Goal: Task Accomplishment & Management: Use online tool/utility

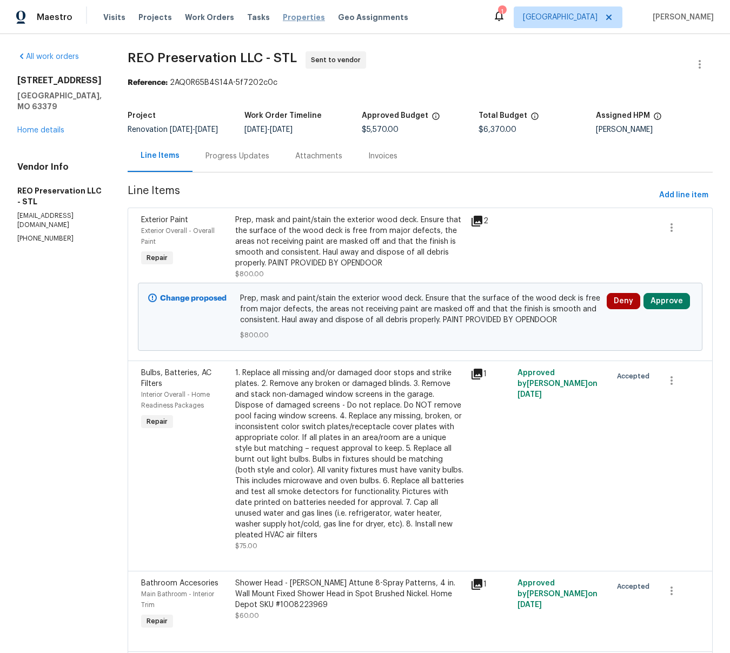
click at [291, 17] on span "Properties" at bounding box center [304, 17] width 42 height 11
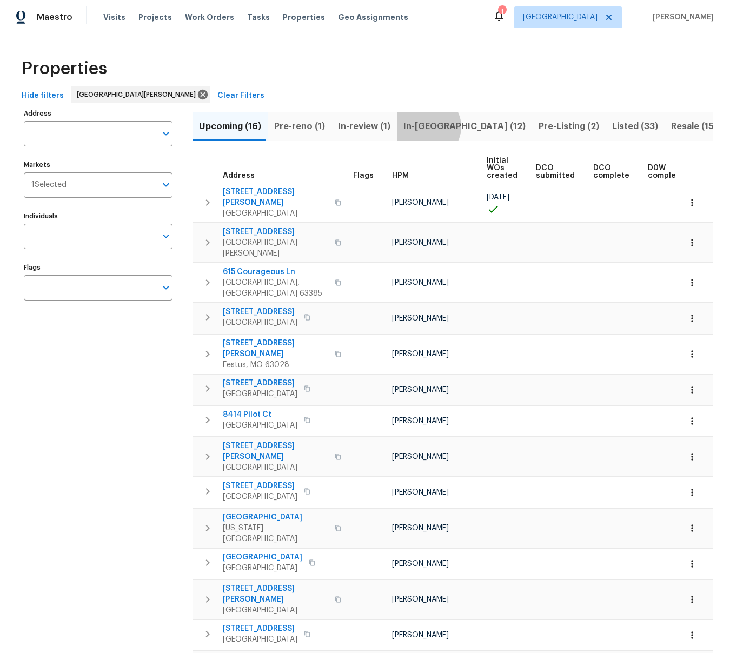
click at [420, 126] on span "In-reno (12)" at bounding box center [464, 126] width 122 height 15
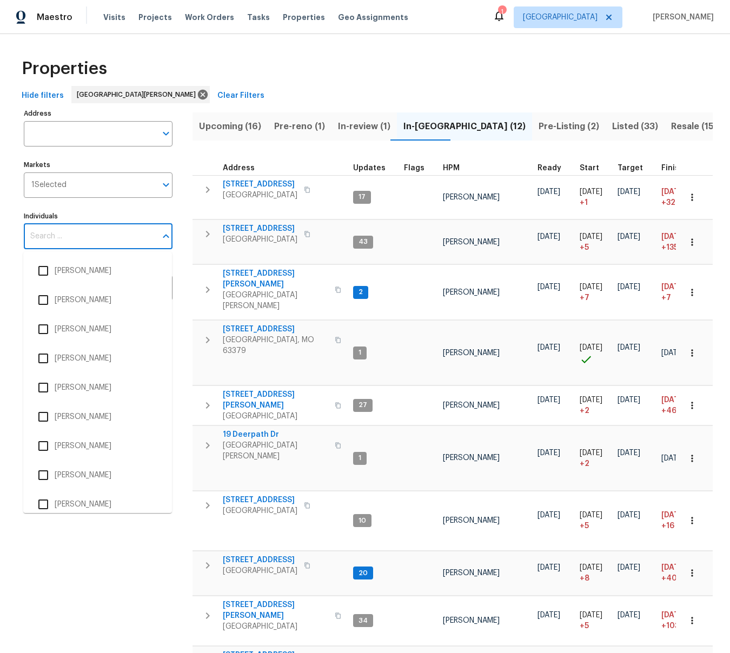
click at [42, 234] on input "Individuals" at bounding box center [90, 236] width 132 height 25
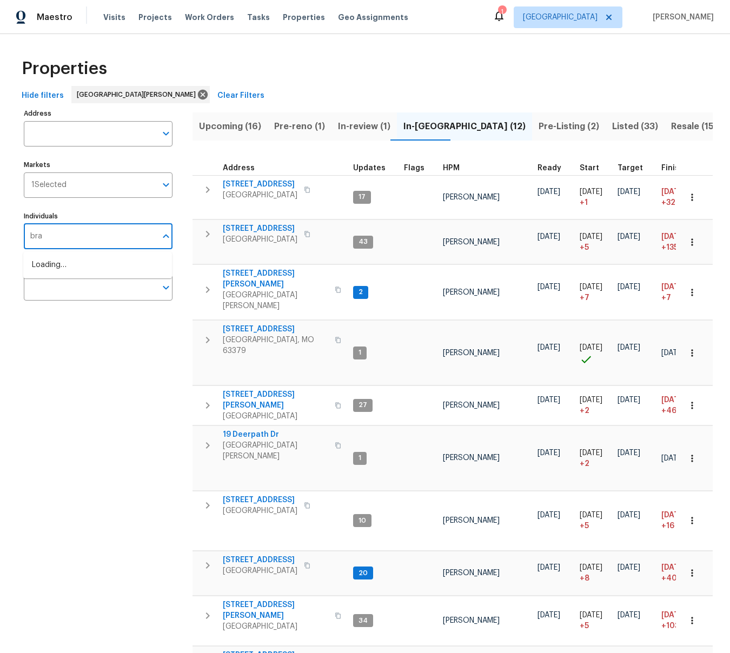
type input "brad"
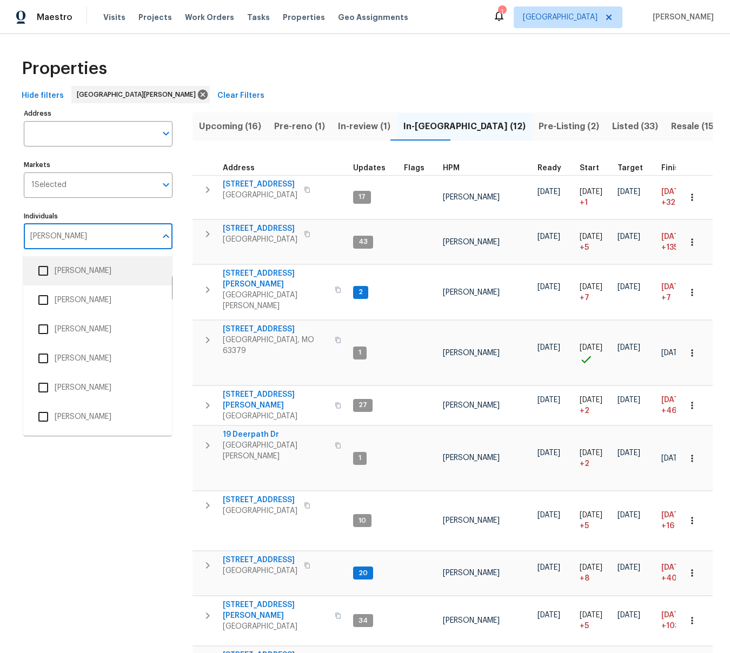
click at [43, 273] on input "checkbox" at bounding box center [43, 270] width 23 height 23
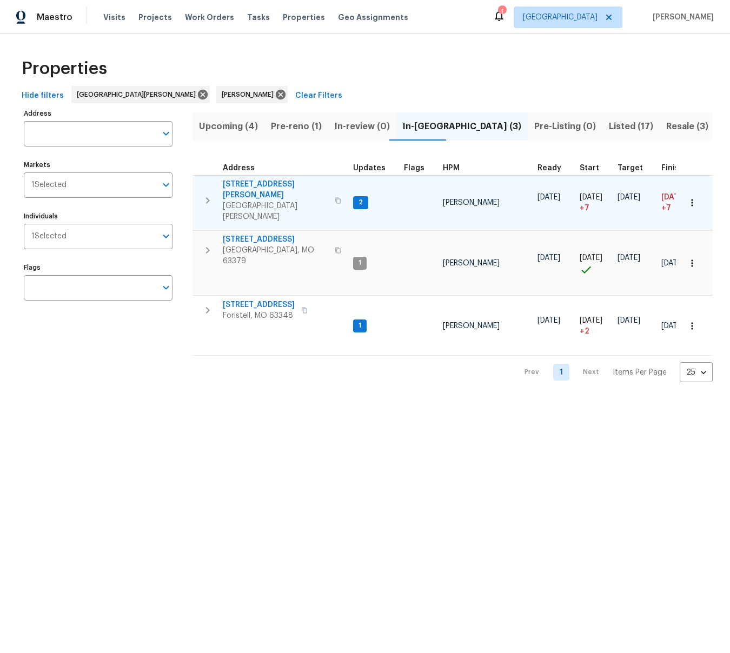
click at [267, 180] on span "[STREET_ADDRESS][PERSON_NAME]" at bounding box center [275, 190] width 105 height 22
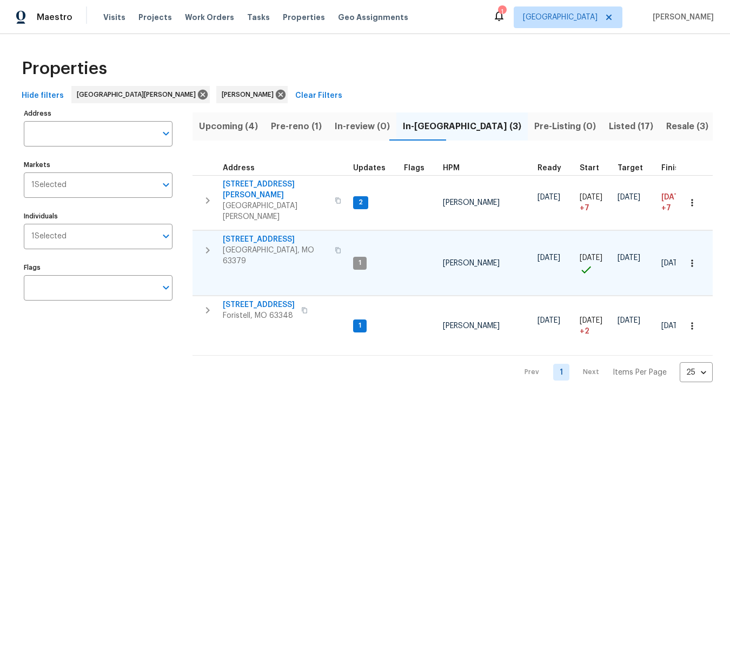
click at [259, 234] on span "405 Excalibur Blvd" at bounding box center [275, 239] width 105 height 11
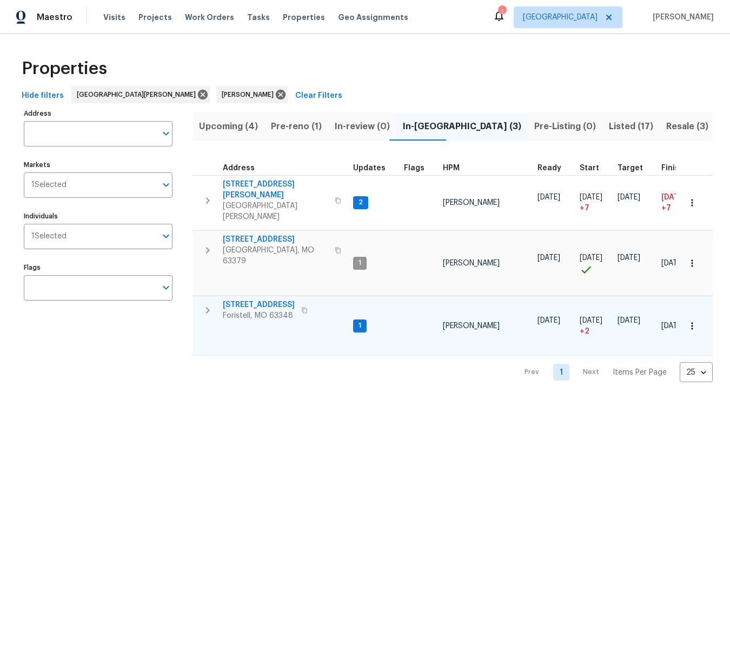
click at [255, 299] on span "31547 Sugar Maple Ct" at bounding box center [259, 304] width 72 height 11
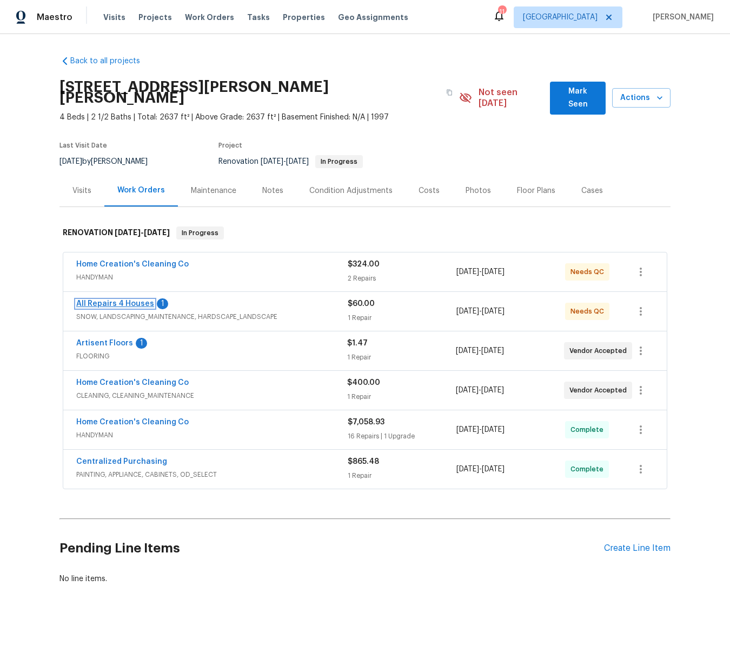
click at [116, 300] on link "All Repairs 4 Houses" at bounding box center [115, 304] width 78 height 8
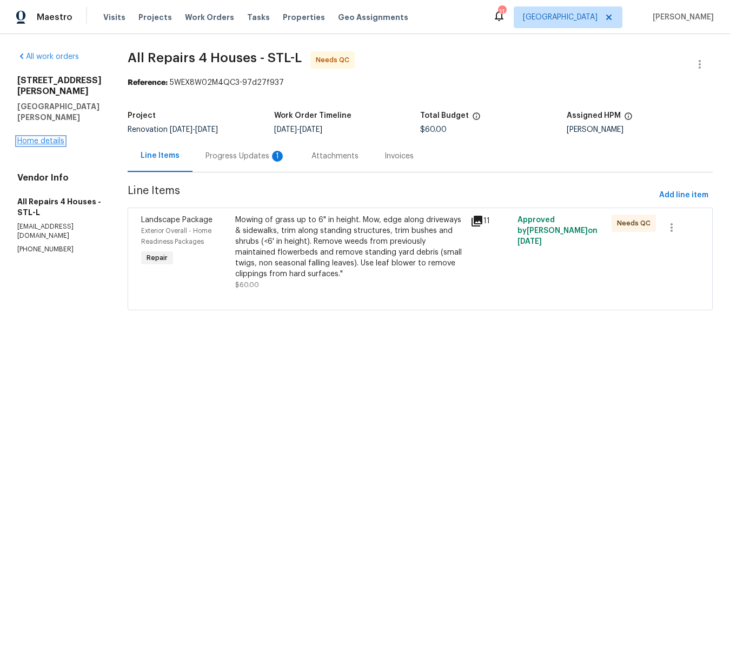
click at [40, 137] on link "Home details" at bounding box center [40, 141] width 47 height 8
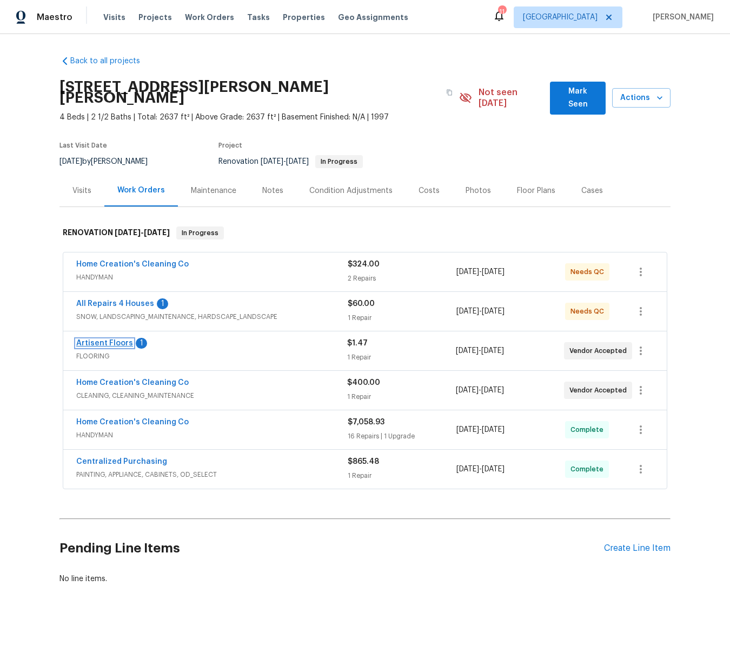
click at [111, 339] on link "Artisent Floors" at bounding box center [104, 343] width 57 height 8
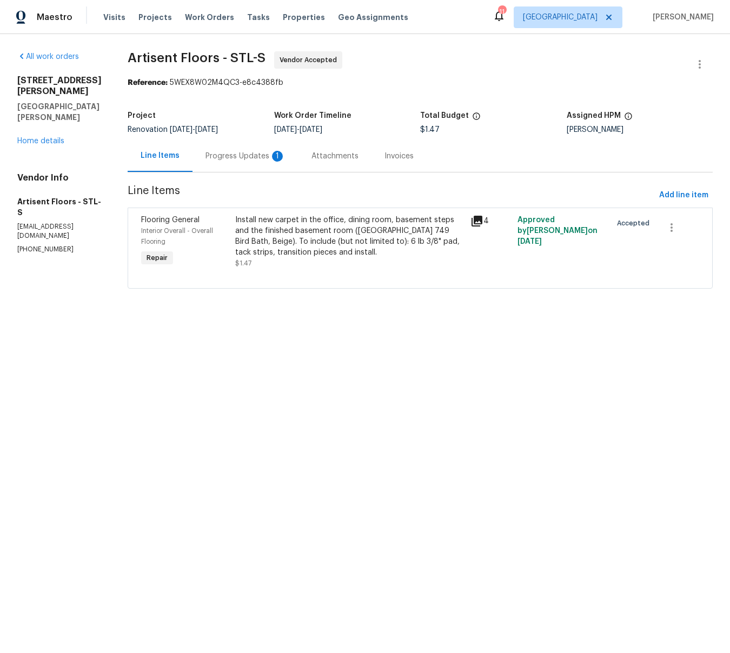
click at [247, 157] on div "Progress Updates 1" at bounding box center [245, 156] width 80 height 11
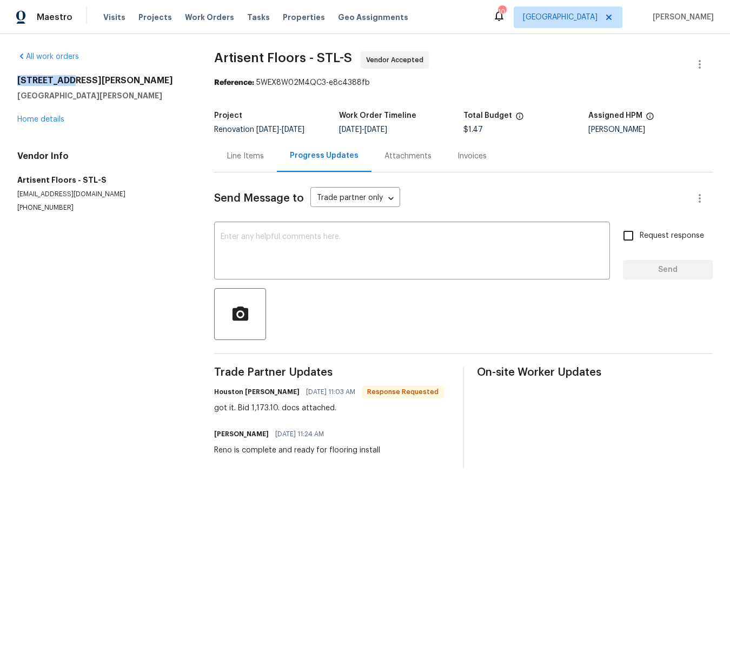
drag, startPoint x: 68, startPoint y: 78, endPoint x: 17, endPoint y: 78, distance: 50.8
click at [17, 78] on h2 "[STREET_ADDRESS][PERSON_NAME]" at bounding box center [102, 80] width 171 height 11
copy h2 "3912 Jacobs"
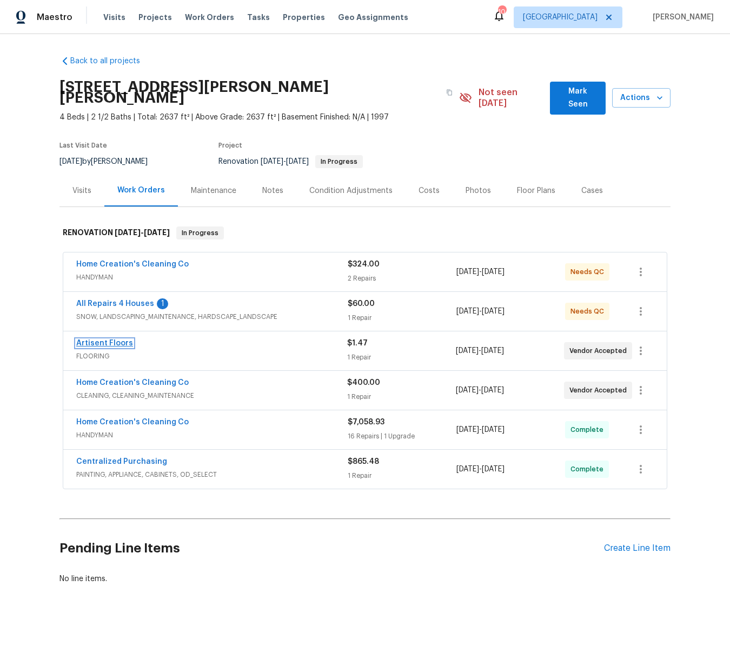
click at [111, 339] on link "Artisent Floors" at bounding box center [104, 343] width 57 height 8
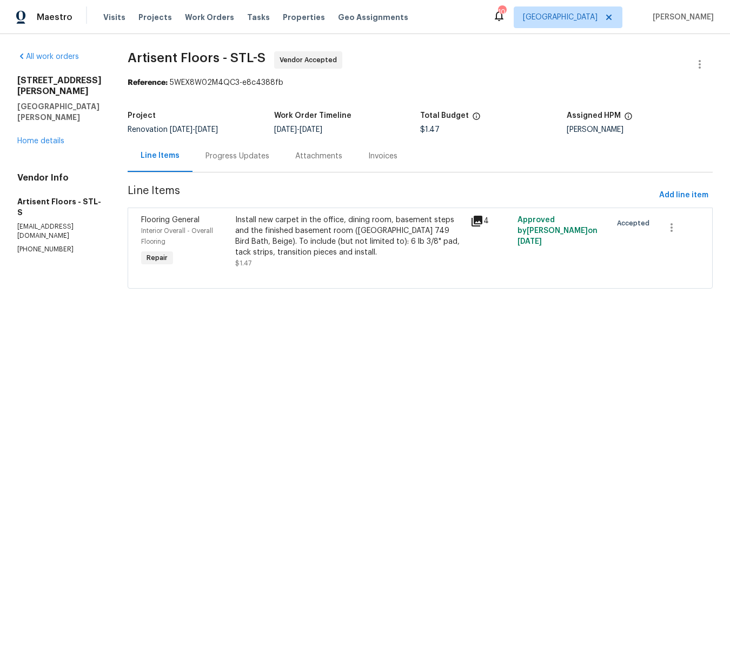
click at [319, 231] on div "Install new carpet in the office, dining room, basement steps and the finished …" at bounding box center [349, 236] width 229 height 43
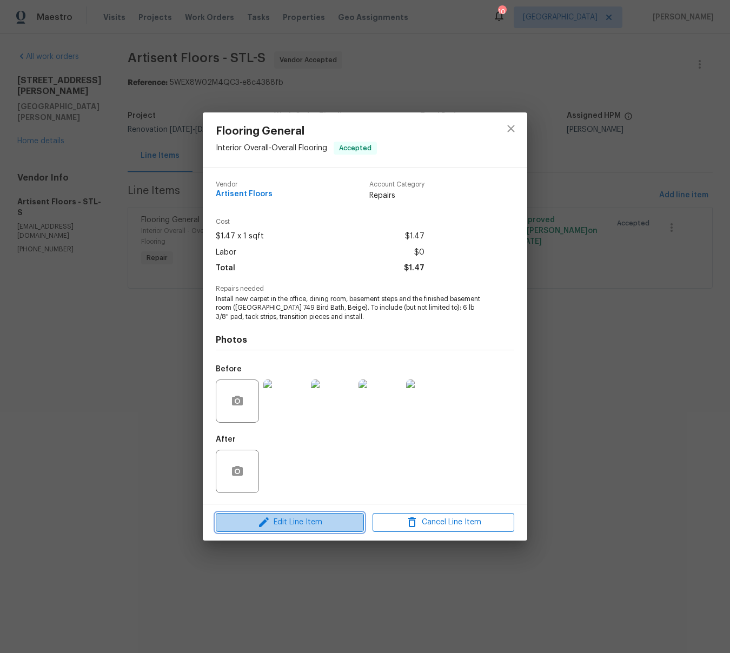
click at [292, 518] on span "Edit Line Item" at bounding box center [290, 523] width 142 height 14
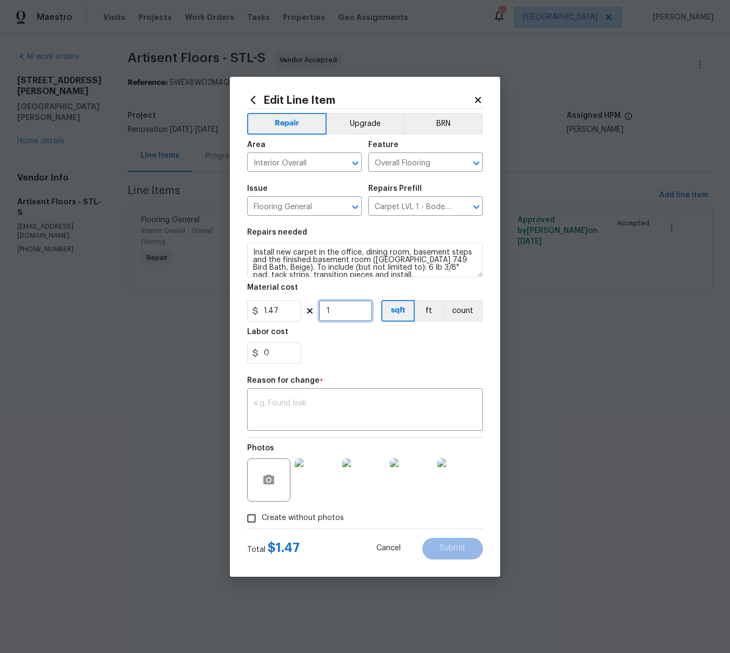
click at [339, 311] on input "1" at bounding box center [345, 311] width 54 height 22
type input "711"
click at [326, 394] on div "x ​" at bounding box center [365, 411] width 236 height 40
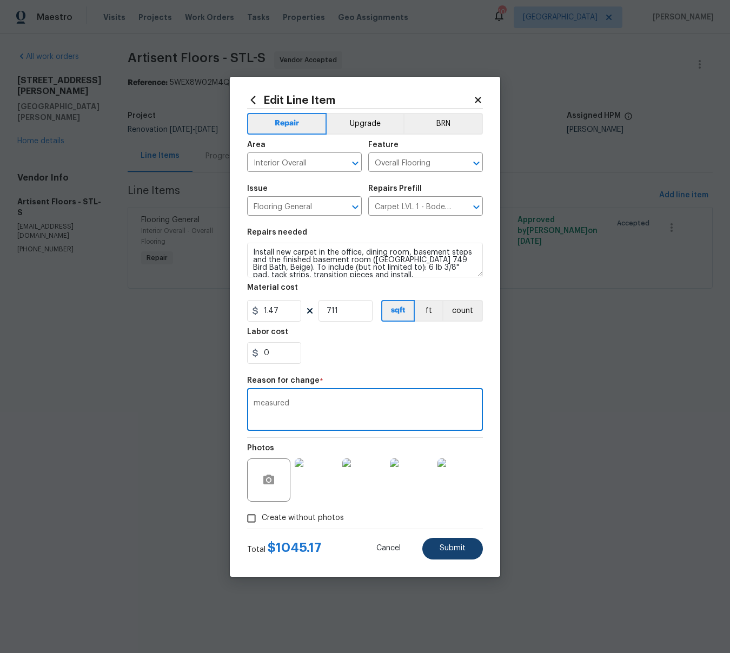
type textarea "measured"
click at [463, 555] on button "Submit" at bounding box center [452, 549] width 61 height 22
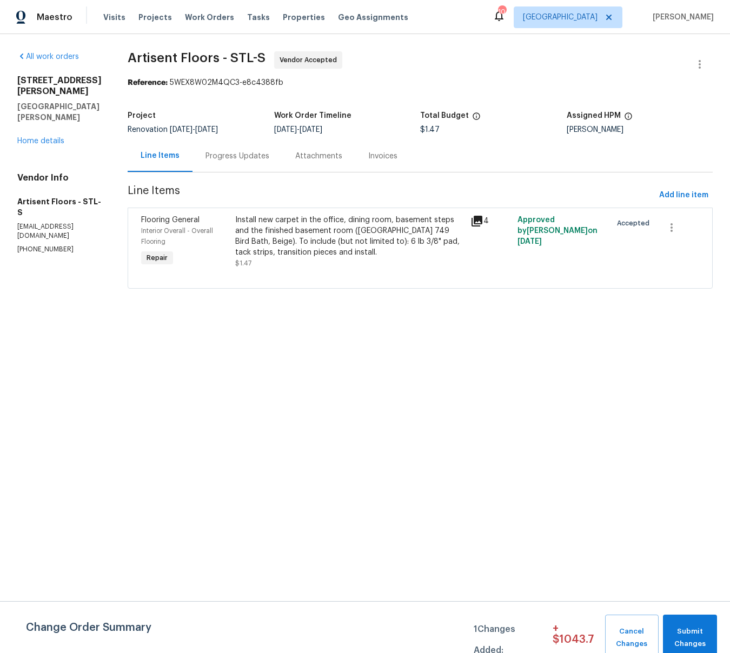
click at [248, 156] on div "Progress Updates" at bounding box center [237, 156] width 64 height 11
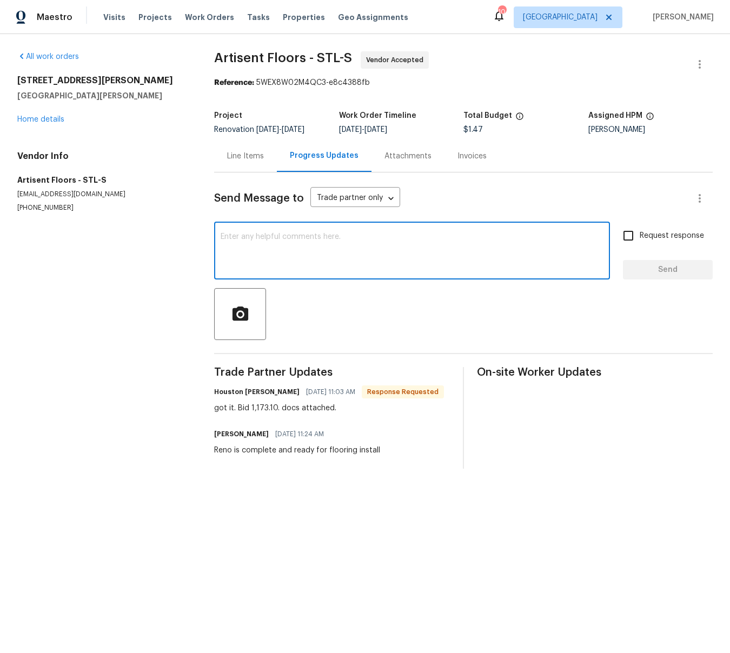
click at [333, 234] on textarea at bounding box center [412, 252] width 383 height 38
type textarea "Thanks, when will this be installed"
click at [669, 270] on span "Send" at bounding box center [667, 270] width 72 height 14
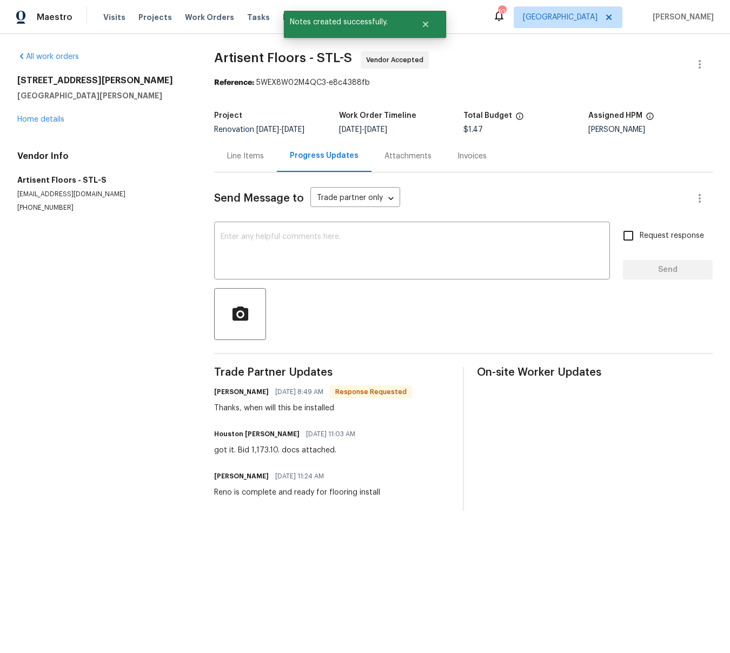
click at [244, 154] on div "Line Items" at bounding box center [245, 156] width 37 height 11
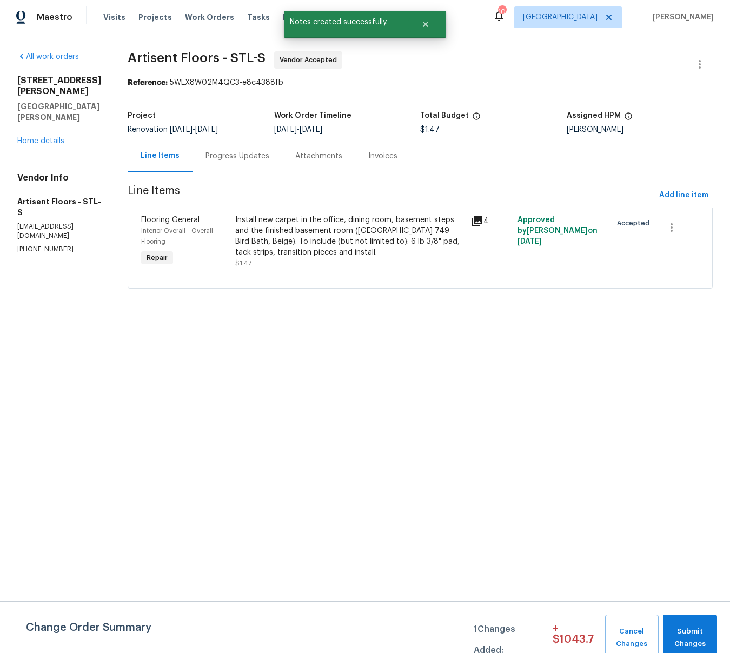
click at [311, 232] on div "Install new carpet in the office, dining room, basement steps and the finished …" at bounding box center [349, 236] width 229 height 43
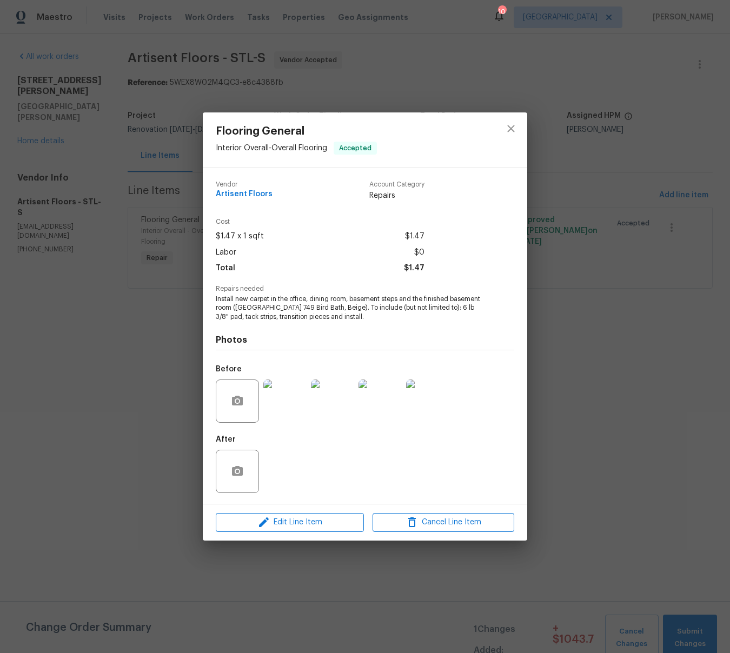
click at [679, 396] on div "Flooring General Interior Overall - Overall Flooring Accepted Vendor Artisent F…" at bounding box center [365, 326] width 730 height 653
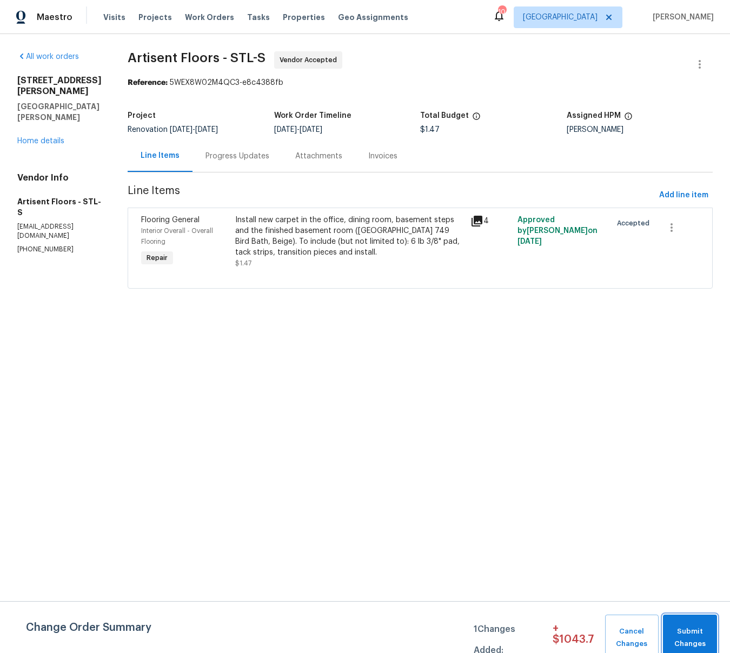
click at [687, 621] on button "Submit Changes" at bounding box center [690, 638] width 54 height 46
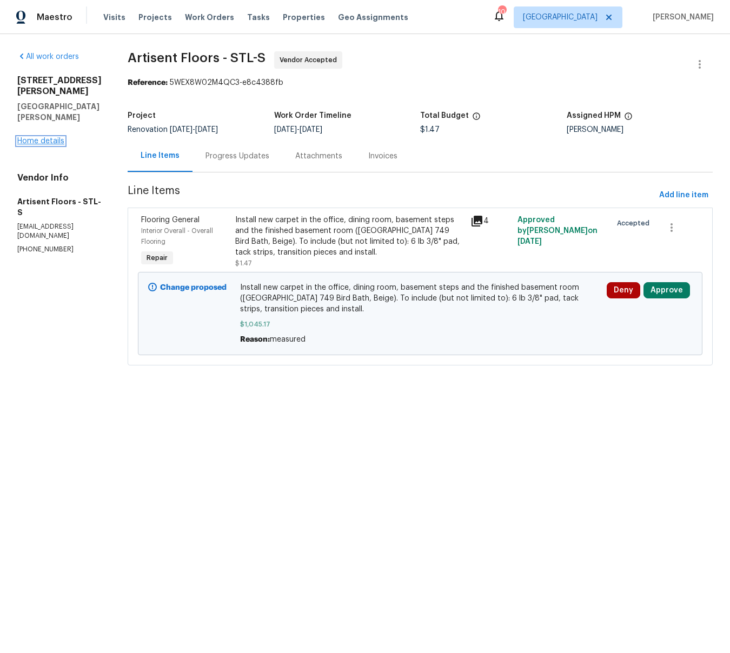
click at [27, 137] on link "Home details" at bounding box center [40, 141] width 47 height 8
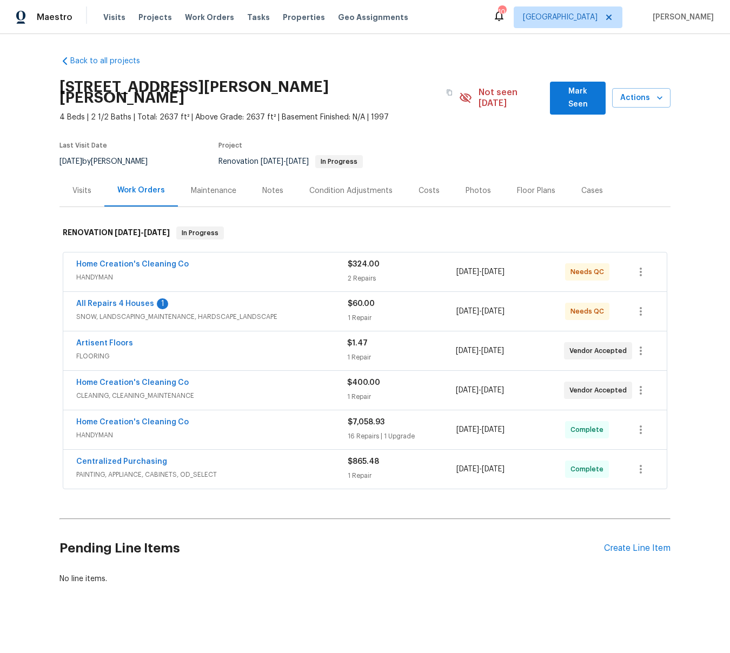
click at [266, 185] on div "Notes" at bounding box center [272, 190] width 21 height 11
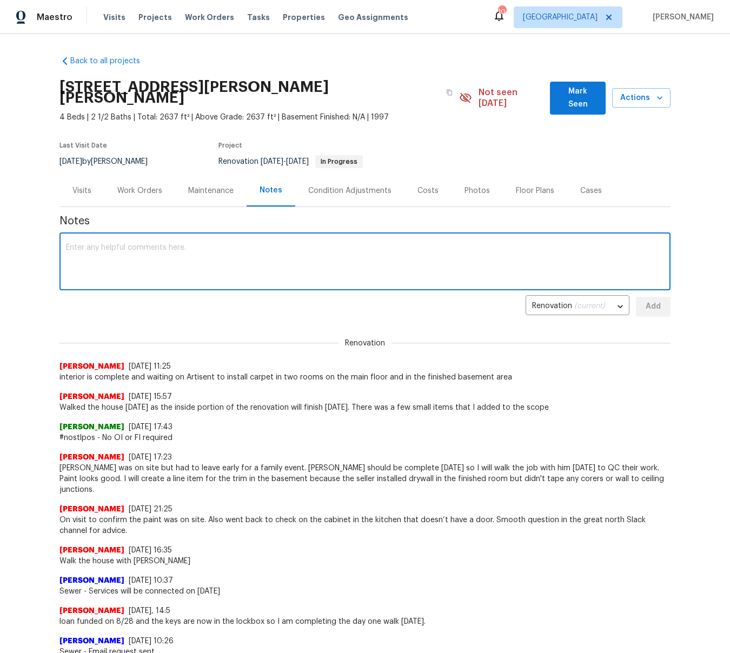
click at [184, 244] on textarea at bounding box center [365, 263] width 598 height 38
type textarea "Updated measurements and waiting to hear back from Artisent on install date"
click at [661, 300] on span "Add" at bounding box center [652, 307] width 17 height 14
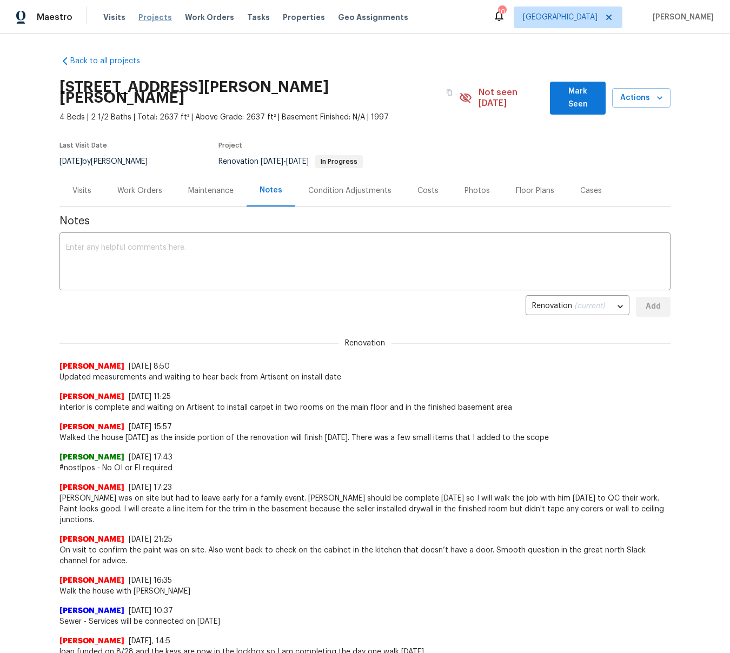
click at [144, 18] on span "Projects" at bounding box center [155, 17] width 34 height 11
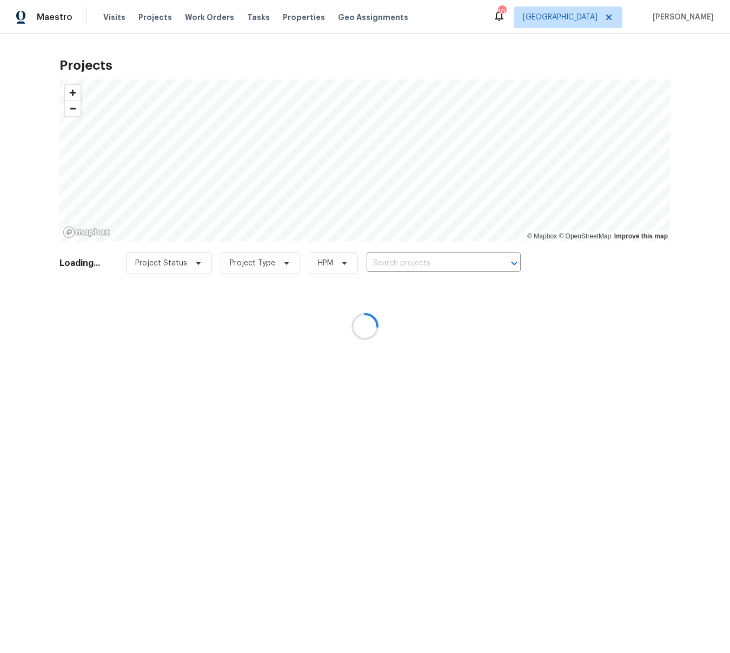
click at [415, 262] on div at bounding box center [365, 326] width 730 height 653
